Goal: Information Seeking & Learning: Learn about a topic

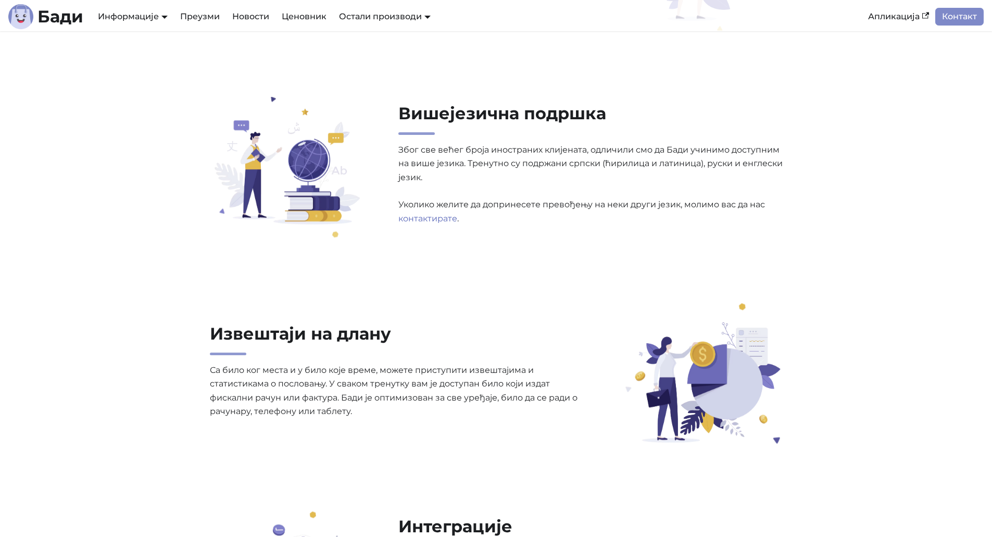
scroll to position [1314, 0]
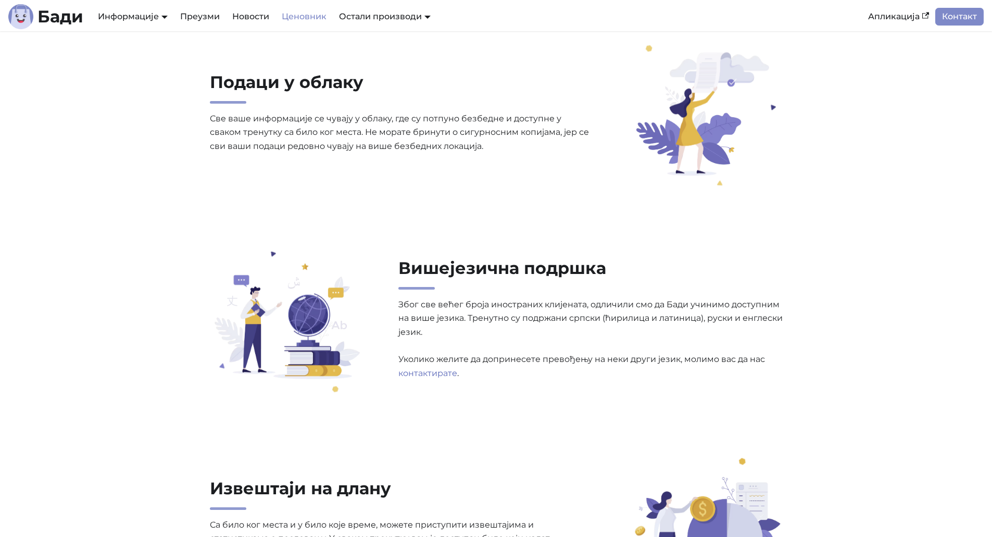
click at [302, 18] on link "Ценовник" at bounding box center [304, 17] width 57 height 18
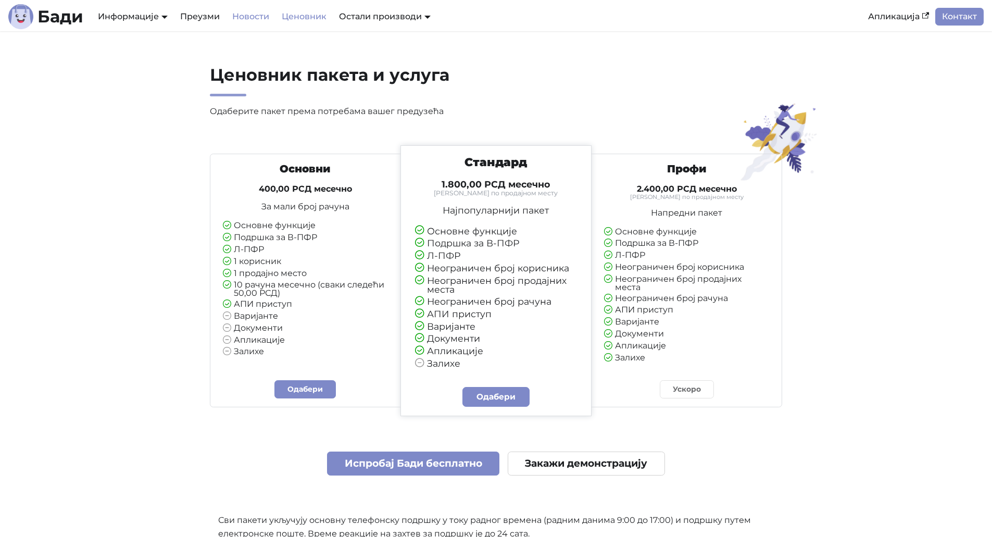
click at [256, 18] on link "Новости" at bounding box center [250, 17] width 49 height 18
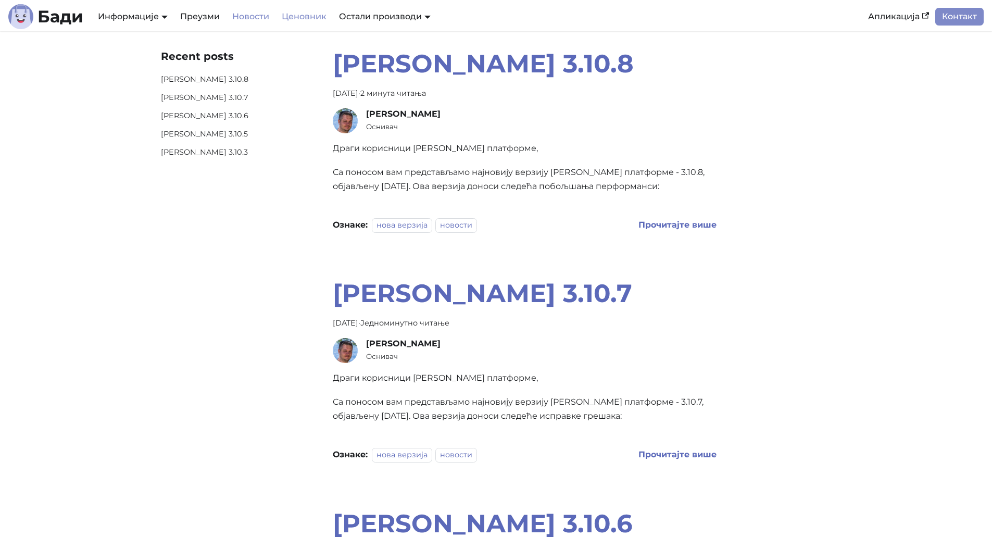
click at [318, 15] on link "Ценовник" at bounding box center [304, 17] width 57 height 18
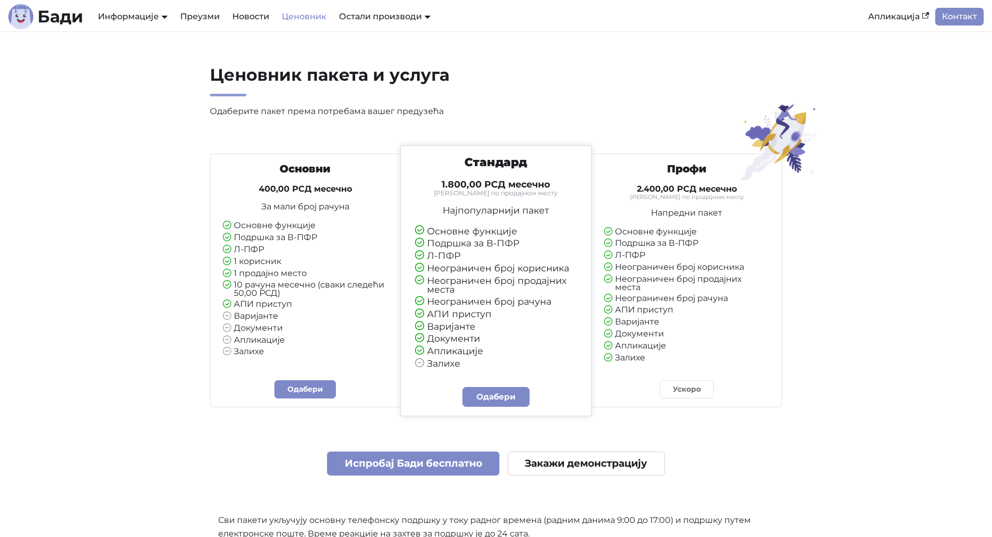
scroll to position [1425, 0]
